Goal: Book appointment/travel/reservation

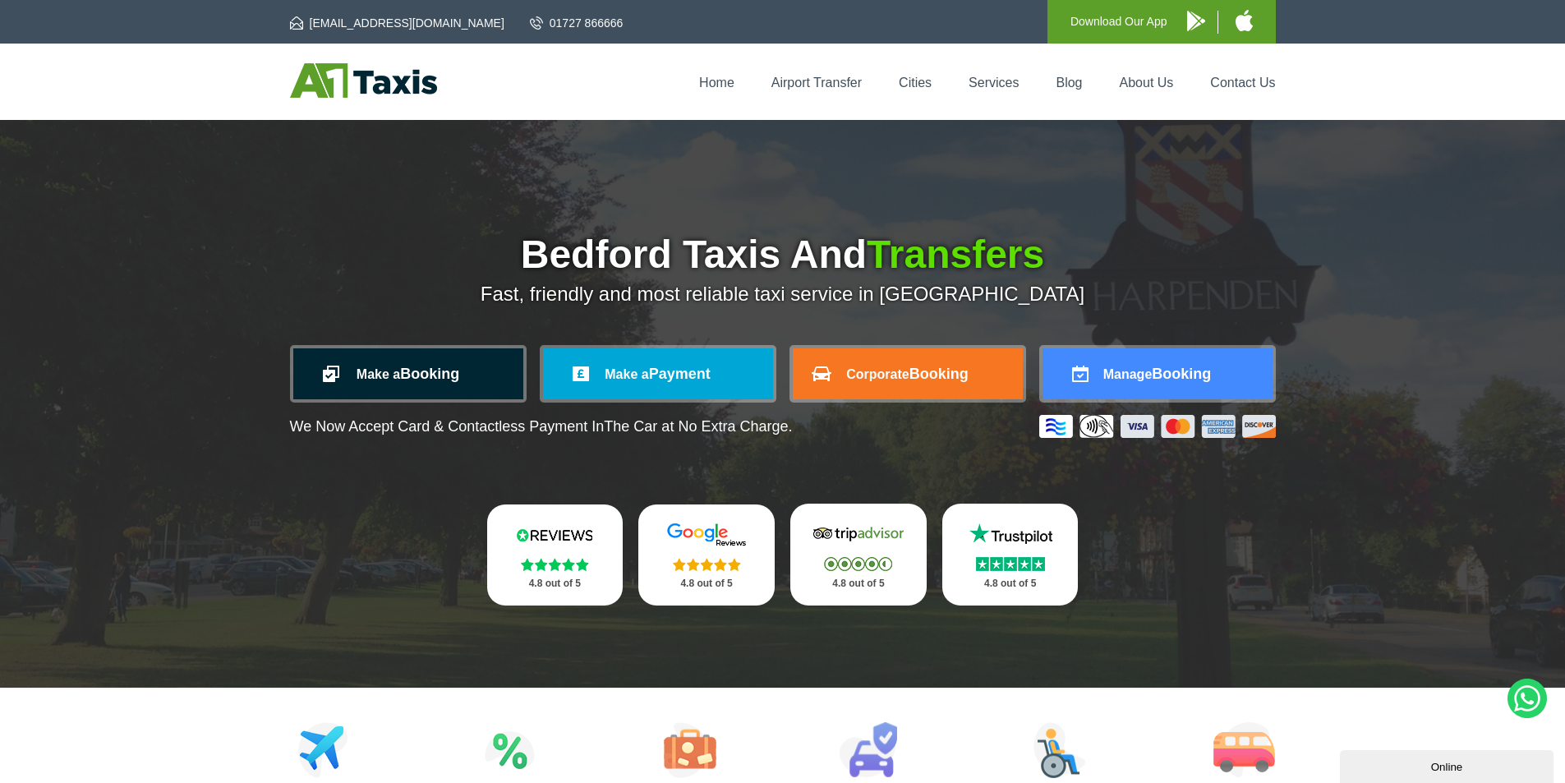
click at [437, 380] on link "Make a Booking" at bounding box center [408, 373] width 230 height 51
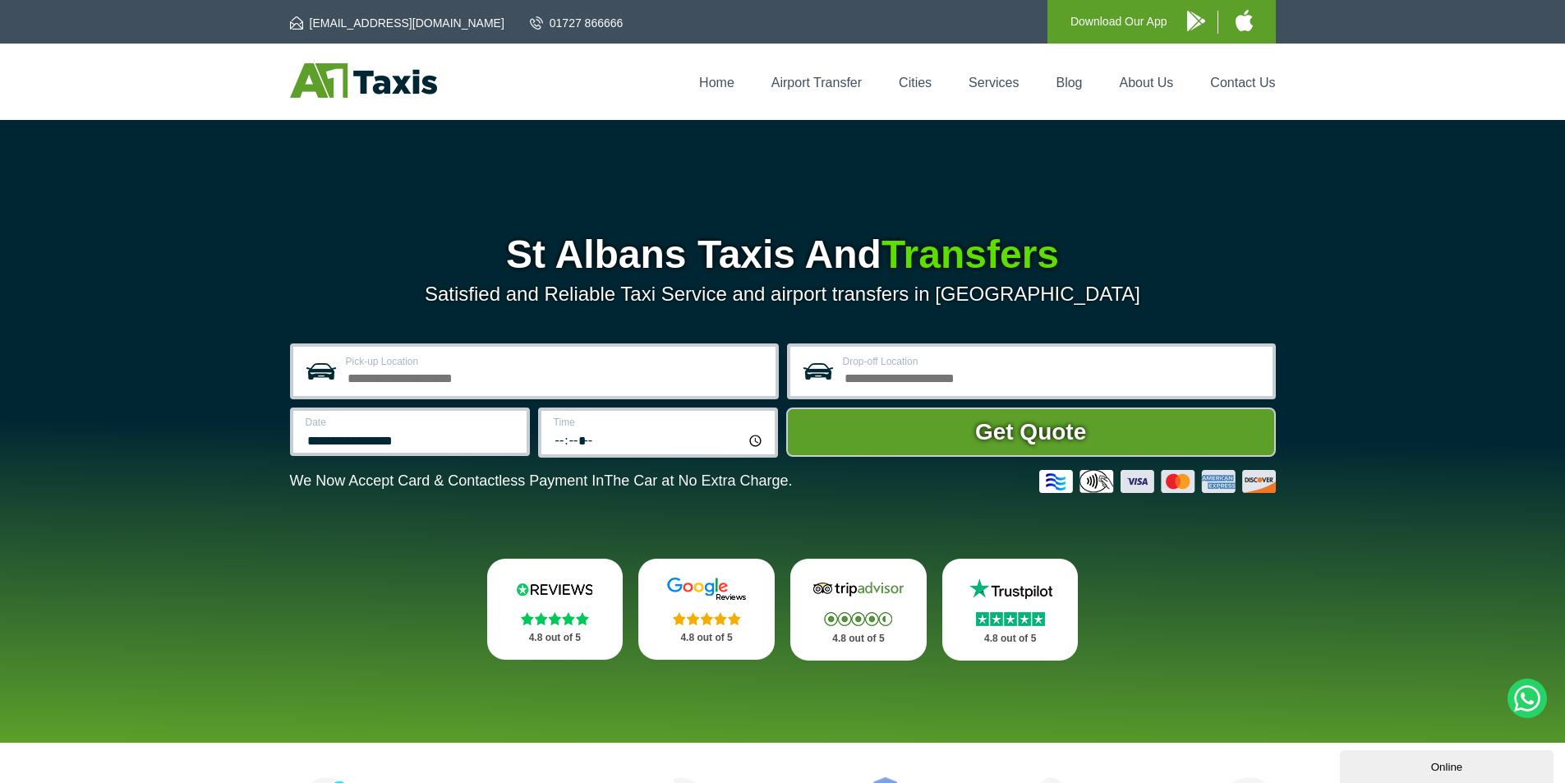
click at [436, 380] on input "Pick-up Location" at bounding box center [556, 376] width 420 height 20
